Goal: Transaction & Acquisition: Subscribe to service/newsletter

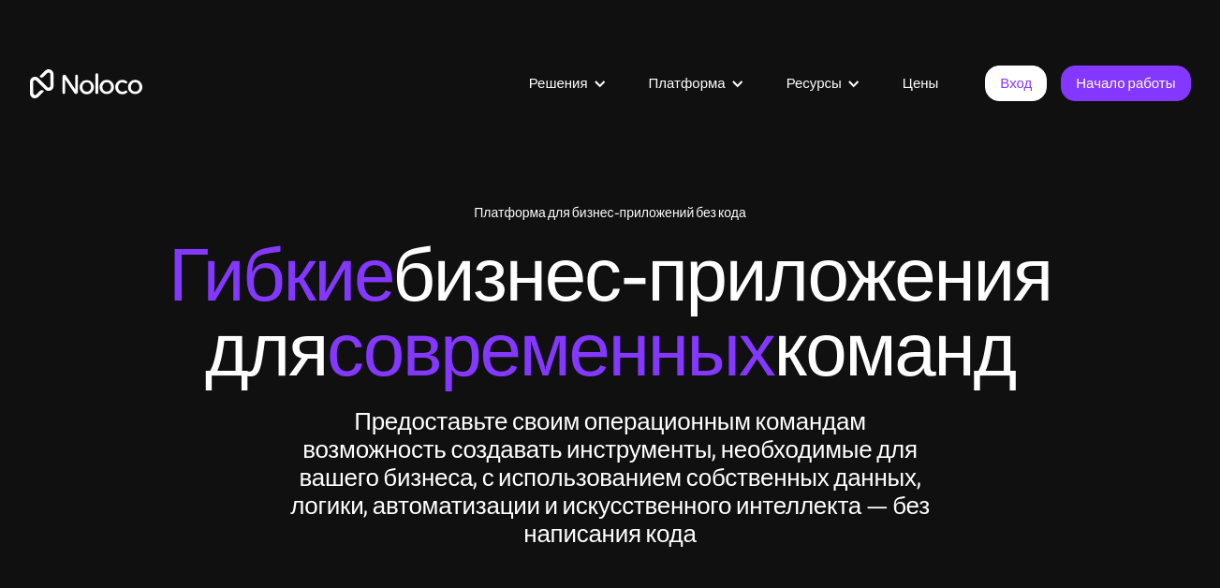
click at [926, 86] on link "Цены" at bounding box center [920, 83] width 83 height 24
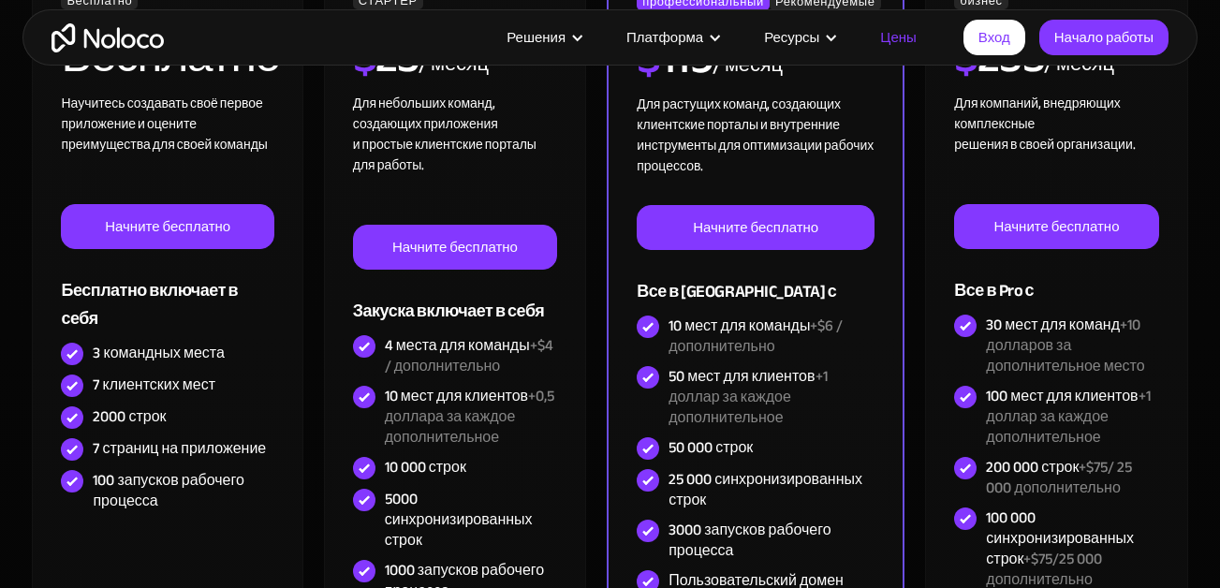
scroll to position [656, 0]
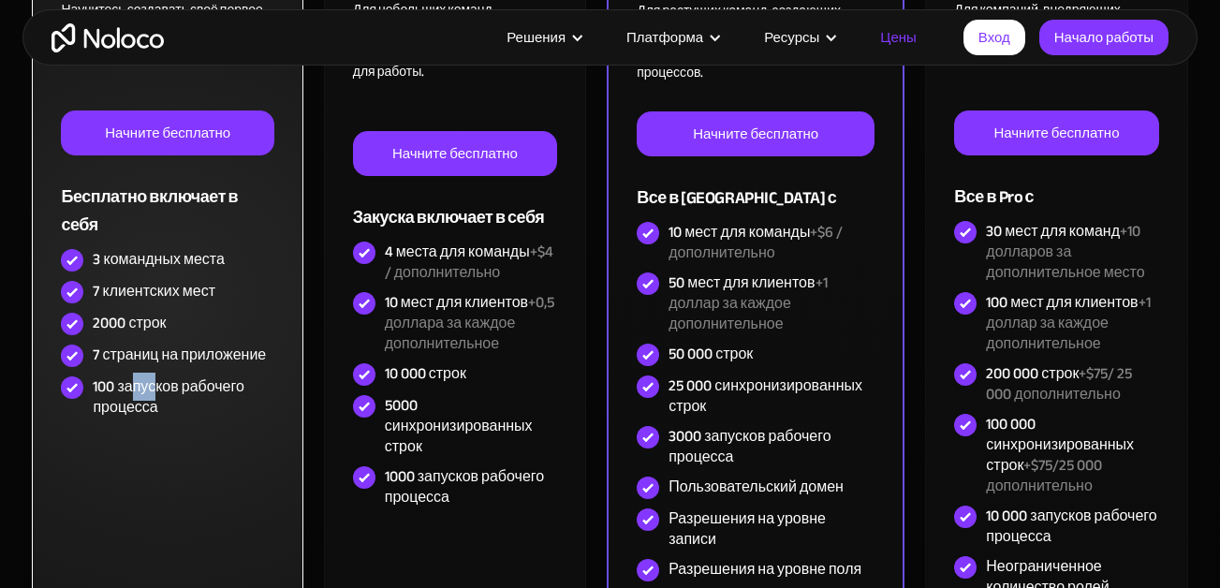
drag, startPoint x: 135, startPoint y: 388, endPoint x: 155, endPoint y: 388, distance: 20.6
click at [155, 388] on div "100 запусков рабочего процесса" at bounding box center [184, 397] width 182 height 41
click at [148, 414] on div "100 запусков рабочего процесса" at bounding box center [184, 397] width 182 height 41
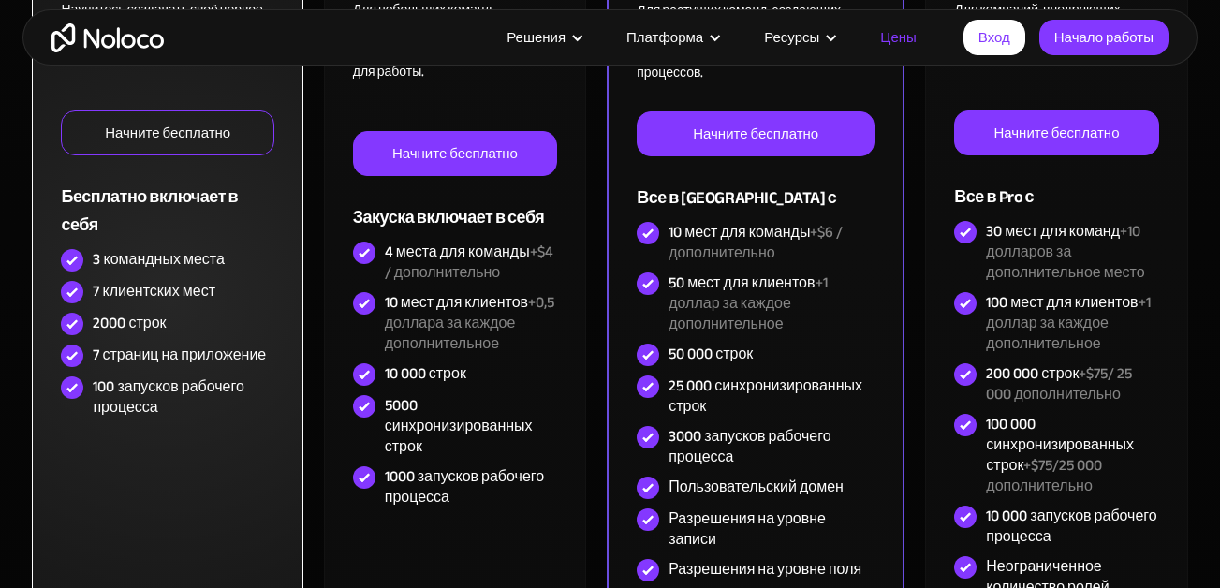
click at [191, 130] on link "Начните бесплатно" at bounding box center [168, 133] width 214 height 45
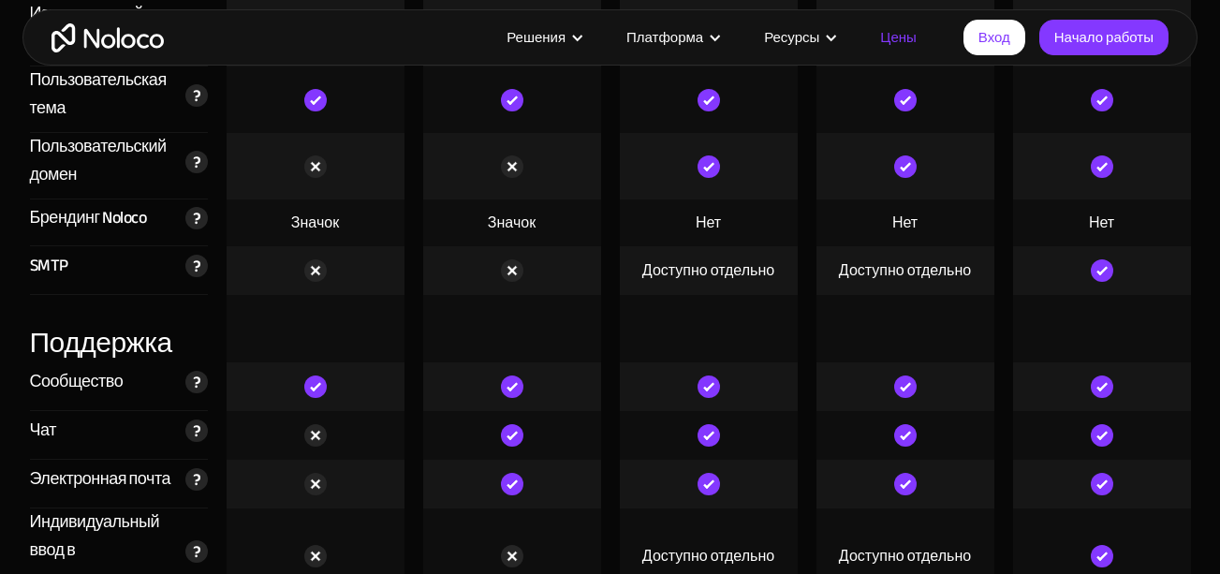
scroll to position [4121, 0]
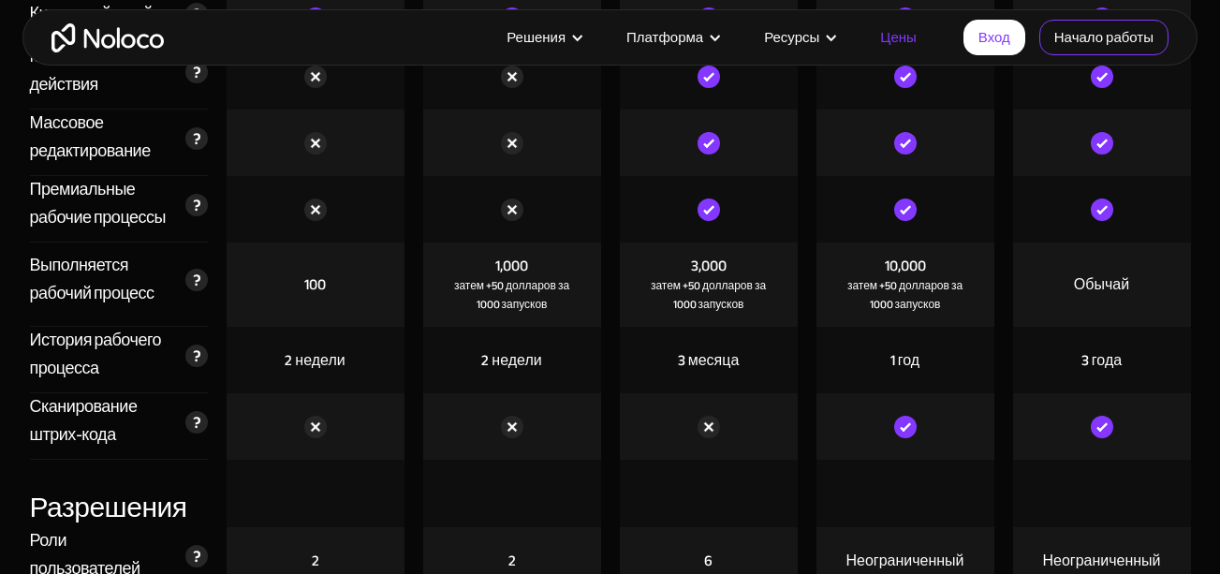
click at [1100, 31] on link "Начало работы" at bounding box center [1104, 38] width 129 height 36
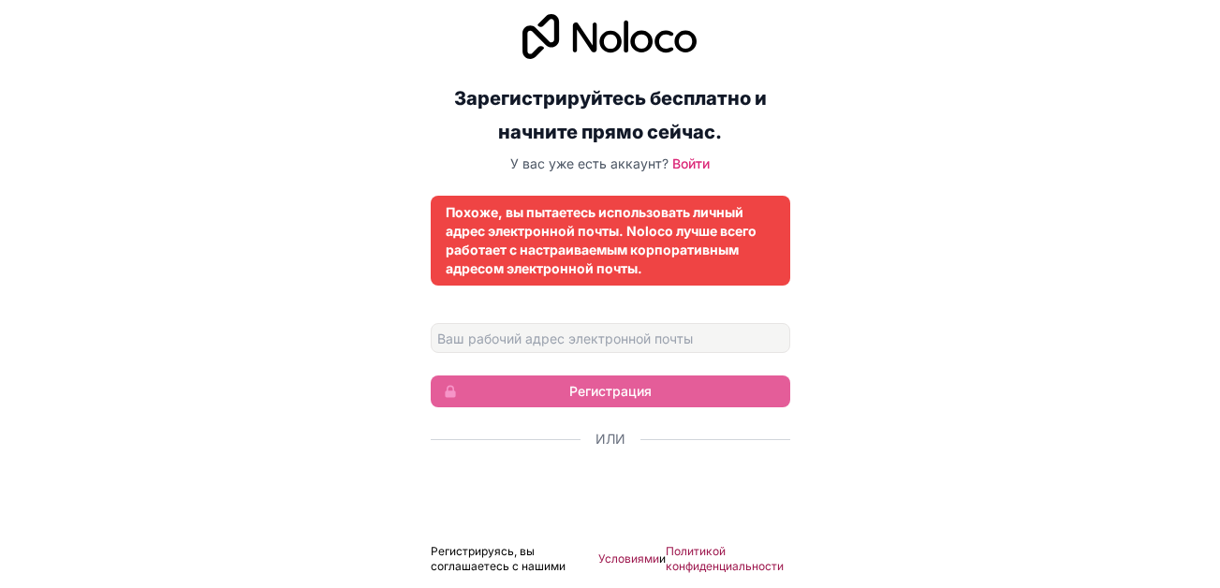
scroll to position [12, 0]
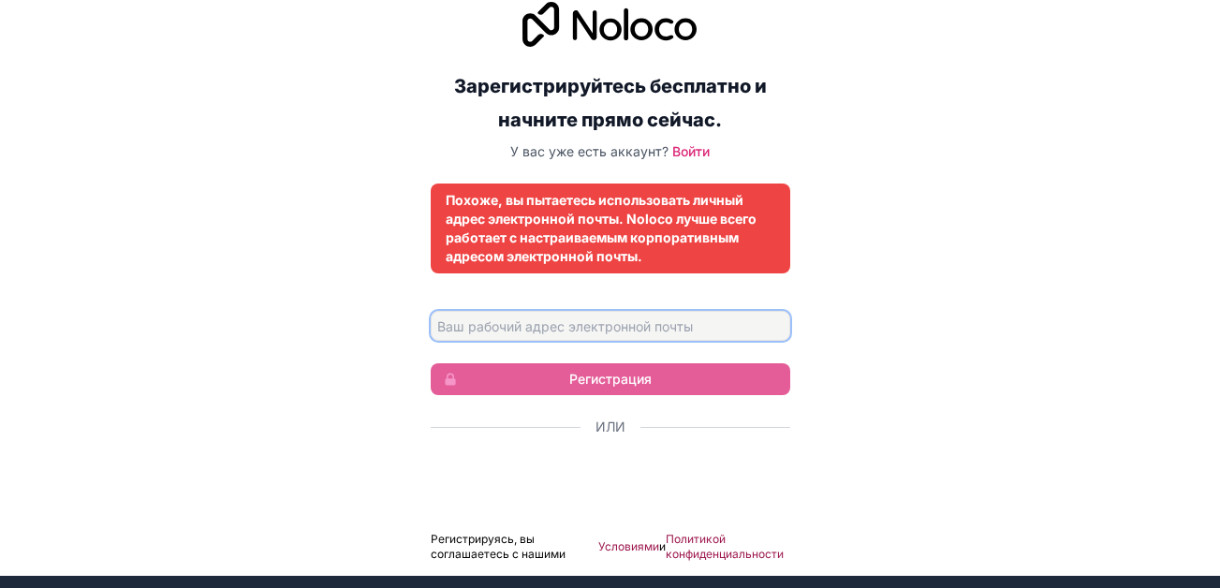
click at [555, 322] on input "Эл. адрес" at bounding box center [611, 326] width 360 height 30
